Goal: Use online tool/utility: Use online tool/utility

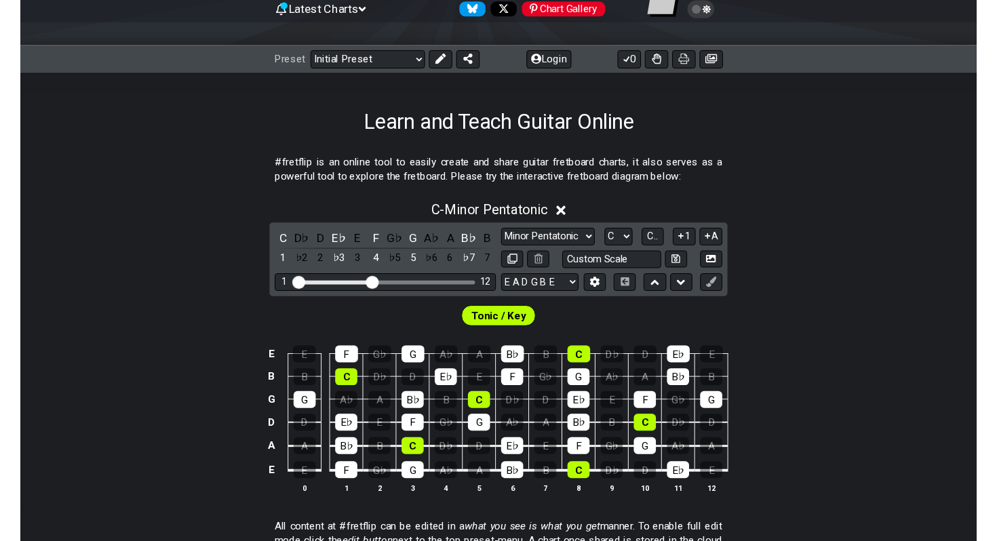
scroll to position [218, 0]
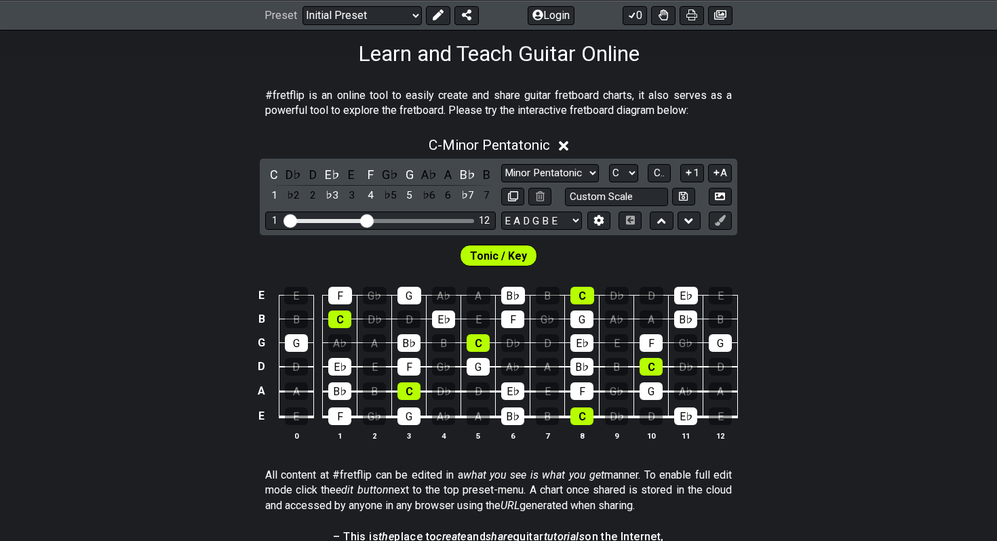
click at [499, 258] on span "Tonic / Key" at bounding box center [498, 256] width 57 height 20
click at [651, 193] on input "text" at bounding box center [616, 197] width 103 height 18
type input "Custom Scale"
click at [844, 210] on div "C - Minor Pentatonic C D♭ D E♭ E F G♭ G A♭ A B♭ B 1 ♭2 2 ♭3 3 4 ♭5 5 ♭6 6 ♭7 7 …" at bounding box center [498, 294] width 997 height 331
click at [587, 171] on select "Minor Pentatonic Click to edit Minor Pentatonic Major Pentatonic Minor Blues Ma…" at bounding box center [550, 173] width 98 height 18
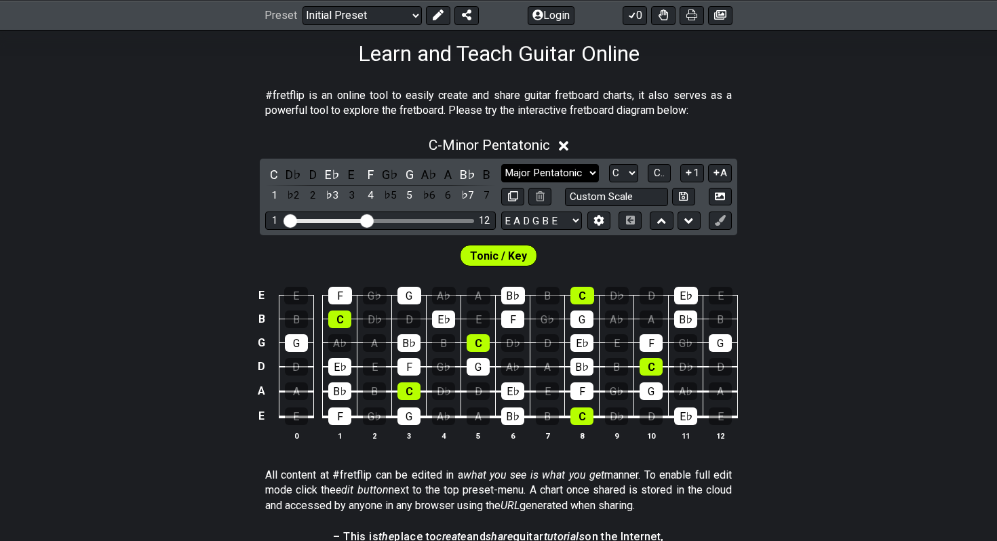
click at [501, 164] on select "Minor Pentatonic Click to edit Minor Pentatonic Major Pentatonic Minor Blues Ma…" at bounding box center [550, 173] width 98 height 18
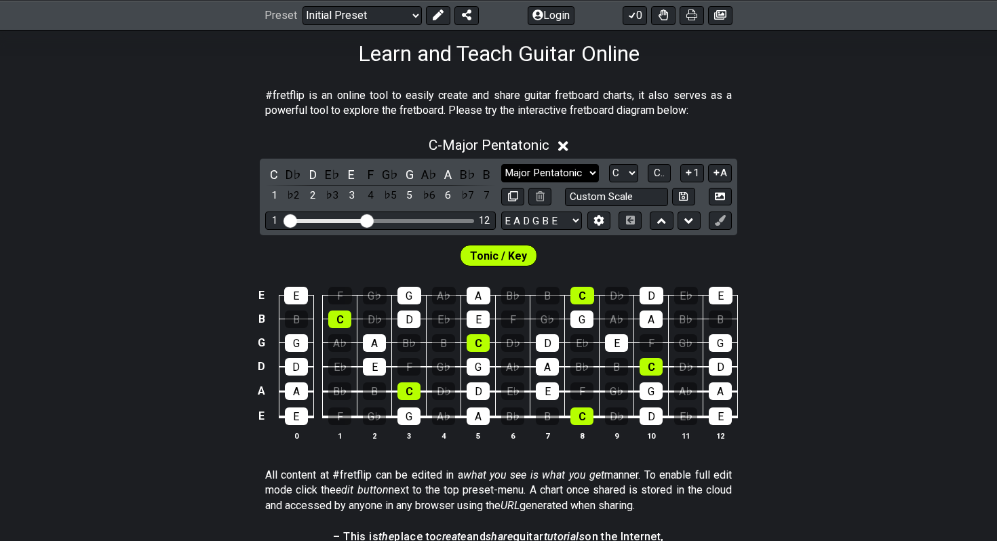
click at [572, 170] on select "Minor Pentatonic Click to edit Minor Pentatonic Major Pentatonic Minor Blues Ma…" at bounding box center [550, 173] width 98 height 18
click at [501, 164] on select "Minor Pentatonic Click to edit Minor Pentatonic Major Pentatonic Minor Blues Ma…" at bounding box center [550, 173] width 98 height 18
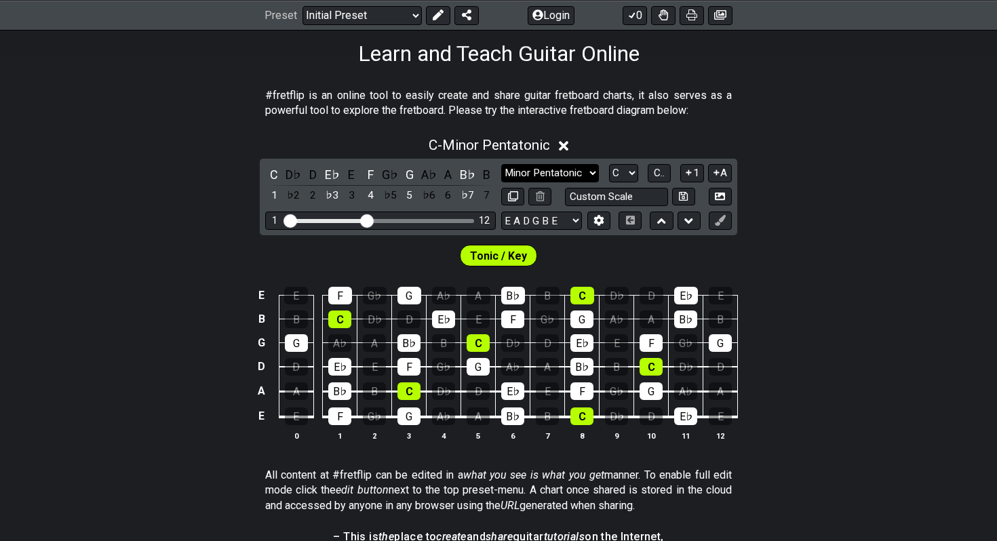
click at [577, 172] on select "Minor Pentatonic Click to edit Minor Pentatonic Major Pentatonic Minor Blues Ma…" at bounding box center [550, 173] width 98 height 18
click at [501, 164] on select "Minor Pentatonic Click to edit Minor Pentatonic Major Pentatonic Minor Blues Ma…" at bounding box center [550, 173] width 98 height 18
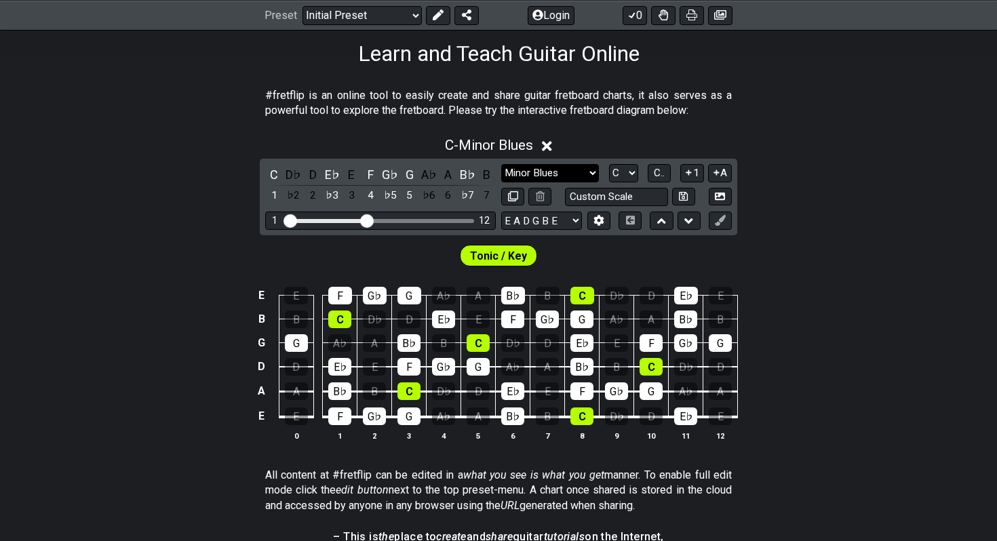
click at [585, 174] on select "Minor Pentatonic Click to edit Minor Pentatonic Major Pentatonic Minor Blues Ma…" at bounding box center [550, 173] width 98 height 18
click at [501, 164] on select "Minor Pentatonic Click to edit Minor Pentatonic Major Pentatonic Minor Blues Ma…" at bounding box center [550, 173] width 98 height 18
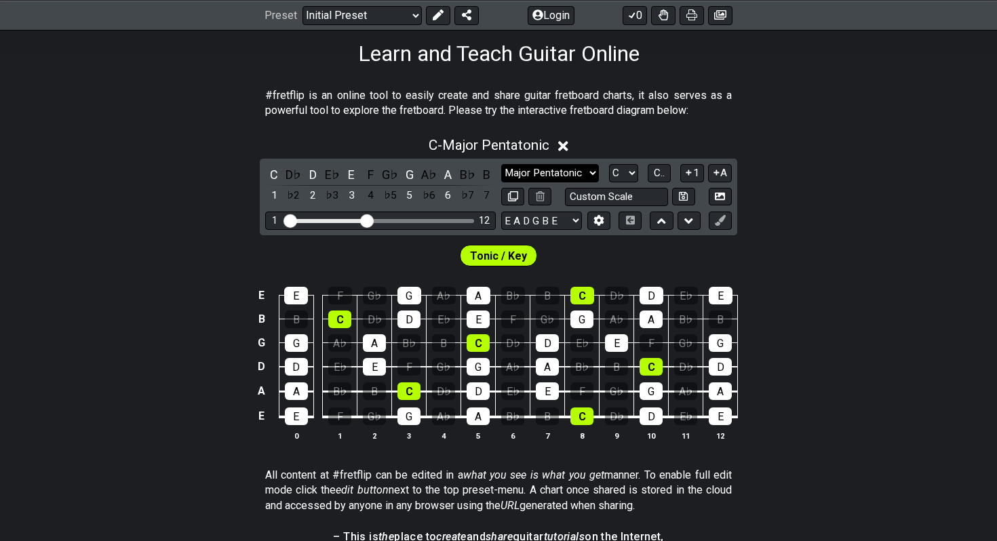
click at [578, 167] on select "Minor Pentatonic Click to edit Minor Pentatonic Major Pentatonic Minor Blues Ma…" at bounding box center [550, 173] width 98 height 18
click at [501, 164] on select "Minor Pentatonic Click to edit Minor Pentatonic Major Pentatonic Minor Blues Ma…" at bounding box center [550, 173] width 98 height 18
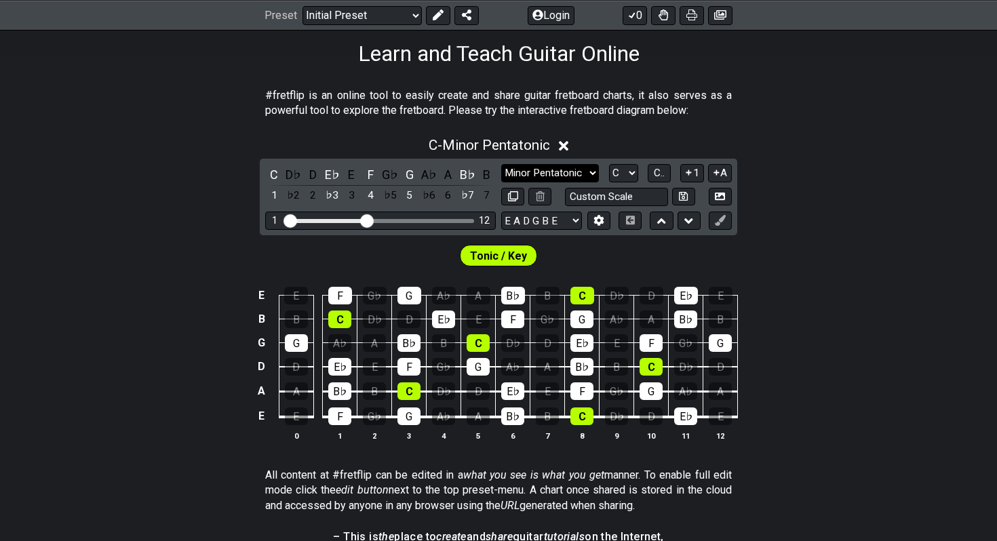
click at [582, 170] on select "Minor Pentatonic Click to edit Minor Pentatonic Major Pentatonic Minor Blues Ma…" at bounding box center [550, 173] width 98 height 18
select select "Minor Blues"
click at [501, 164] on select "Minor Pentatonic Click to edit Minor Pentatonic Major Pentatonic Minor Blues Ma…" at bounding box center [550, 173] width 98 height 18
